Goal: Information Seeking & Learning: Learn about a topic

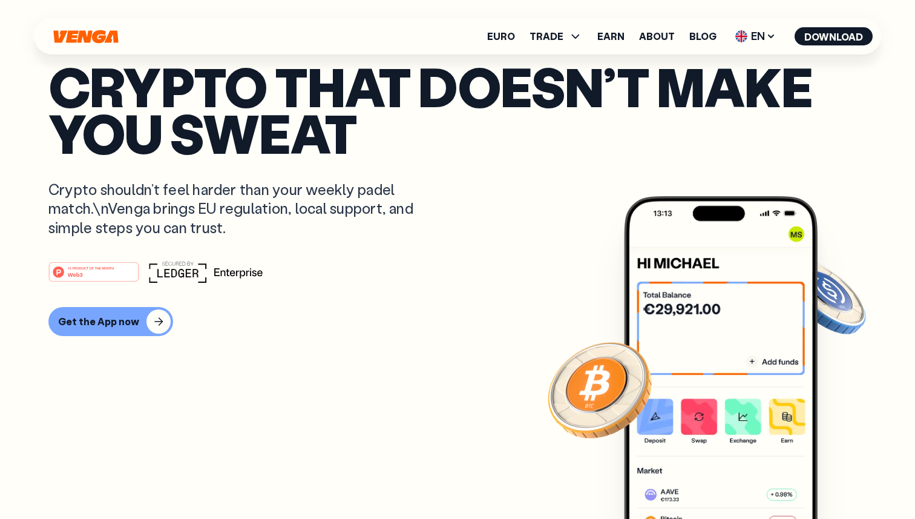
click at [165, 209] on p "Crypto shouldn’t feel harder than your weekly padel match.\nVenga brings EU reg…" at bounding box center [239, 208] width 383 height 57
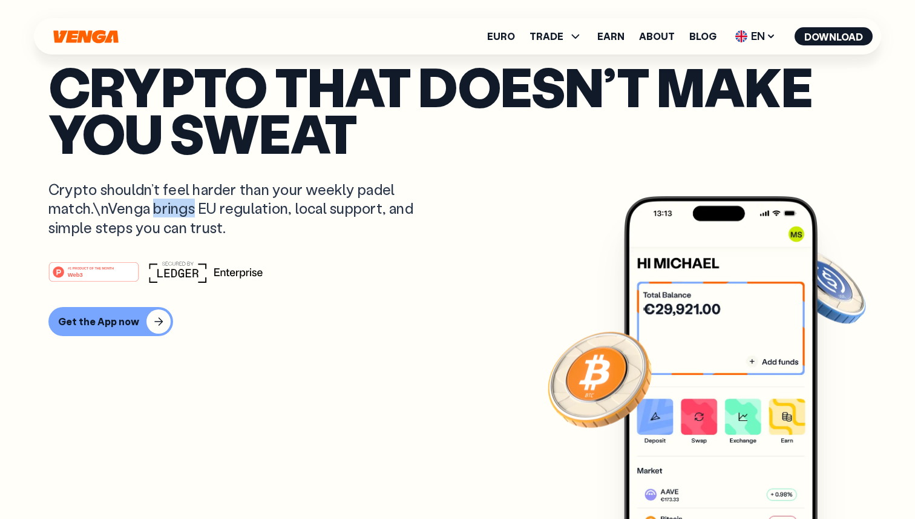
click at [165, 209] on p "Crypto shouldn’t feel harder than your weekly padel match.\nVenga brings EU reg…" at bounding box center [239, 208] width 383 height 57
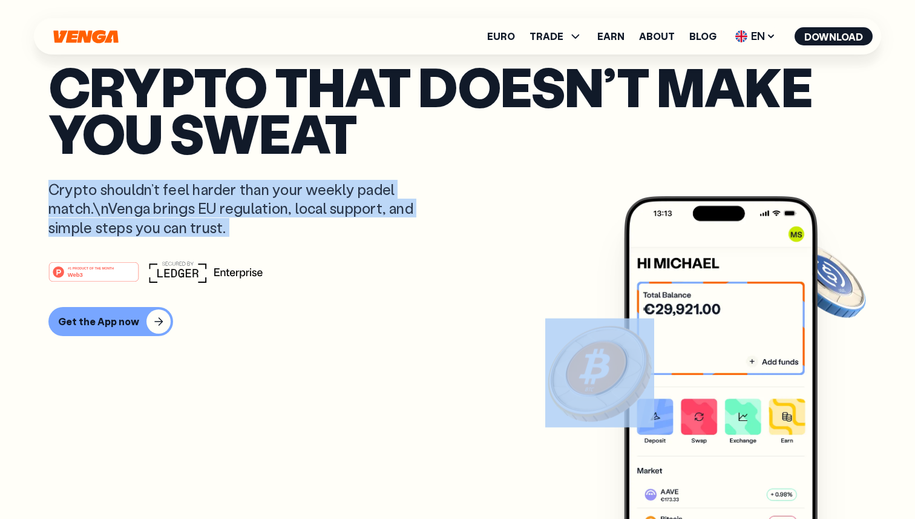
click at [165, 209] on p "Crypto shouldn’t feel harder than your weekly padel match.\nVenga brings EU reg…" at bounding box center [239, 208] width 383 height 57
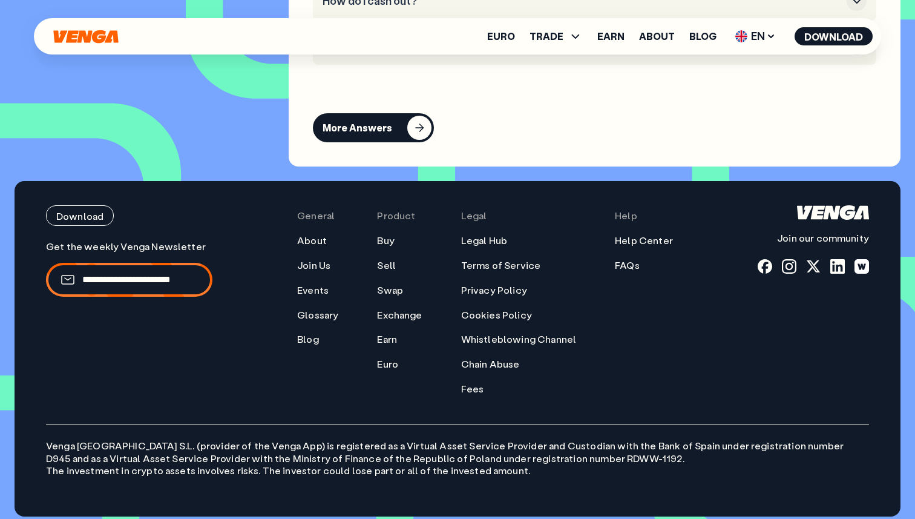
scroll to position [5561, 0]
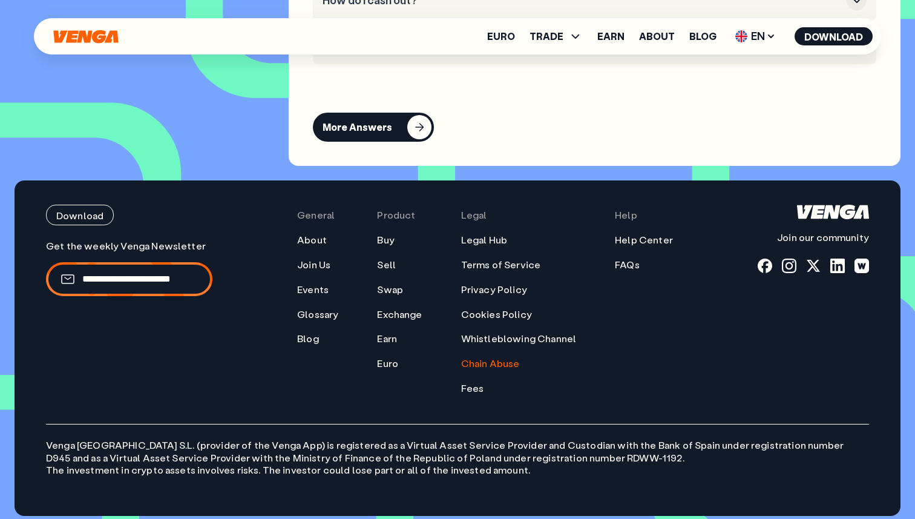
click at [489, 370] on link "Chain Abuse" at bounding box center [490, 363] width 59 height 13
